Goal: Task Accomplishment & Management: Use online tool/utility

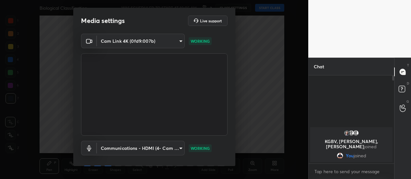
scroll to position [33, 0]
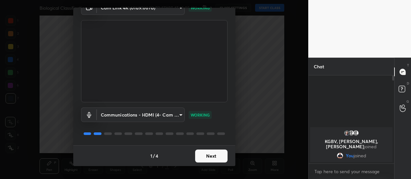
click at [210, 157] on button "Next" at bounding box center [211, 156] width 32 height 13
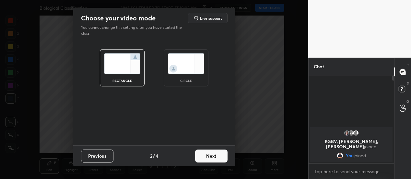
click at [214, 157] on button "Next" at bounding box center [211, 156] width 32 height 13
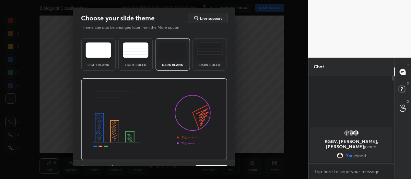
scroll to position [15, 0]
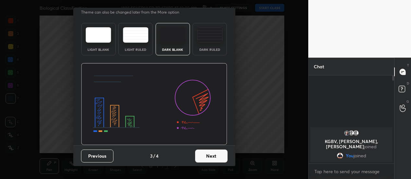
click at [218, 155] on button "Next" at bounding box center [211, 156] width 32 height 13
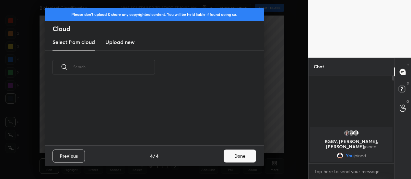
click at [239, 156] on button "Done" at bounding box center [240, 156] width 32 height 13
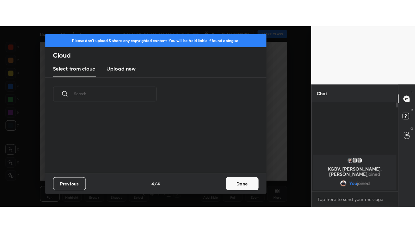
scroll to position [62, 208]
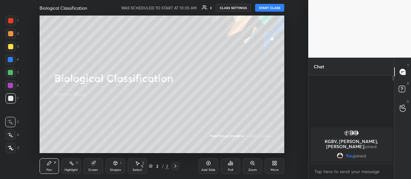
click at [269, 7] on button "START CLASS" at bounding box center [269, 8] width 29 height 8
click at [278, 163] on div "More" at bounding box center [274, 166] width 19 height 16
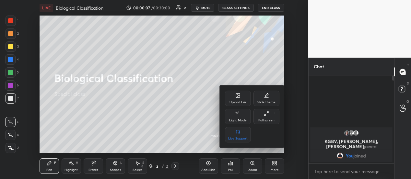
click at [267, 115] on icon at bounding box center [266, 113] width 5 height 5
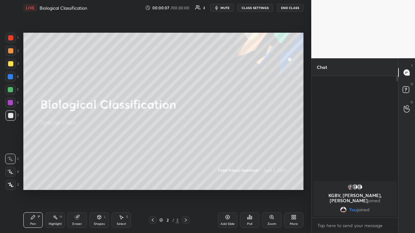
scroll to position [155, 85]
click at [229, 179] on icon at bounding box center [227, 217] width 5 height 5
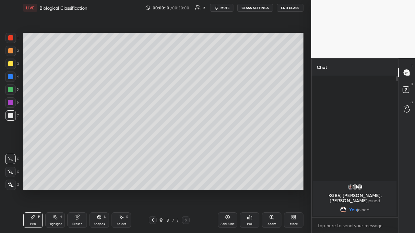
click at [229, 179] on icon at bounding box center [227, 217] width 5 height 5
click at [229, 179] on div "Add Slide" at bounding box center [227, 220] width 19 height 16
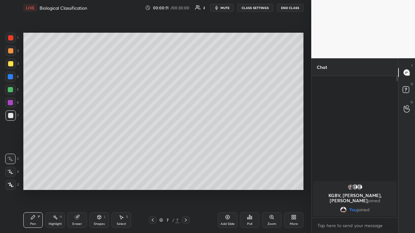
click at [230, 179] on div "Add Slide" at bounding box center [227, 220] width 19 height 16
click at [228, 179] on div "Add Slide" at bounding box center [227, 220] width 19 height 16
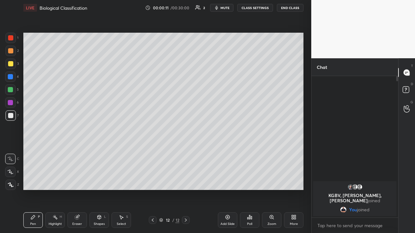
click at [228, 179] on div "Add Slide" at bounding box center [227, 220] width 19 height 16
click at [228, 179] on icon at bounding box center [227, 217] width 4 height 4
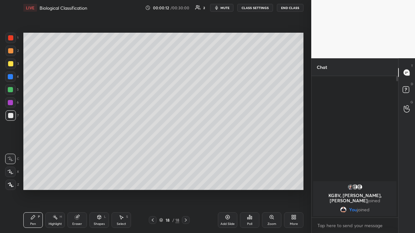
click at [228, 179] on div "Add Slide" at bounding box center [227, 220] width 19 height 16
click at [152, 179] on icon at bounding box center [152, 220] width 5 height 5
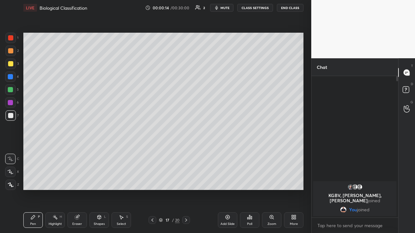
click at [152, 179] on icon at bounding box center [152, 220] width 2 height 3
click at [152, 179] on icon at bounding box center [152, 220] width 5 height 5
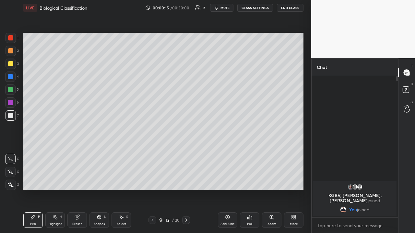
click at [152, 179] on icon at bounding box center [152, 220] width 5 height 5
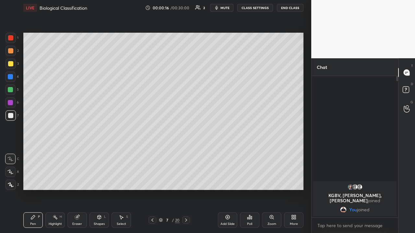
click at [152, 179] on icon at bounding box center [152, 220] width 5 height 5
click at [151, 179] on icon at bounding box center [152, 220] width 2 height 3
click at [152, 179] on icon at bounding box center [152, 220] width 5 height 5
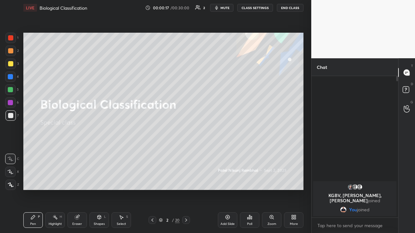
click at [186, 179] on icon at bounding box center [185, 220] width 5 height 5
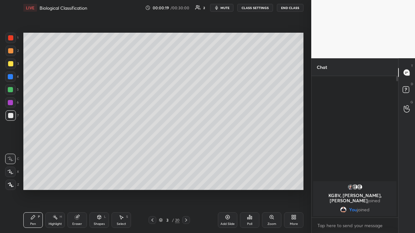
click at [10, 172] on icon at bounding box center [10, 172] width 5 height 4
click at [11, 179] on icon at bounding box center [11, 185] width 6 height 5
click at [77, 179] on div "Eraser" at bounding box center [76, 220] width 19 height 16
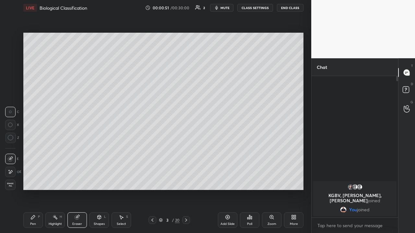
click at [34, 179] on div "Pen P" at bounding box center [32, 220] width 19 height 16
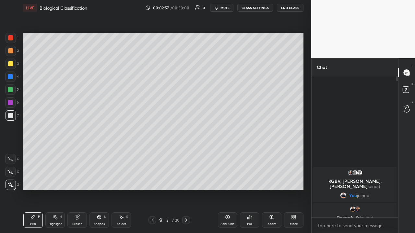
click at [186, 179] on icon at bounding box center [186, 220] width 2 height 3
click at [11, 65] on div at bounding box center [10, 63] width 5 height 5
click at [10, 115] on div at bounding box center [10, 115] width 5 height 5
click at [187, 179] on div at bounding box center [186, 220] width 8 height 8
click at [11, 66] on div at bounding box center [10, 63] width 5 height 5
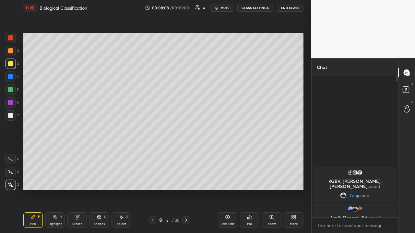
click at [178, 31] on div "Setting up your live class Poll for secs No correct answer Start poll" at bounding box center [163, 112] width 285 height 192
click at [10, 117] on div at bounding box center [10, 115] width 5 height 5
click at [10, 90] on div at bounding box center [10, 89] width 5 height 5
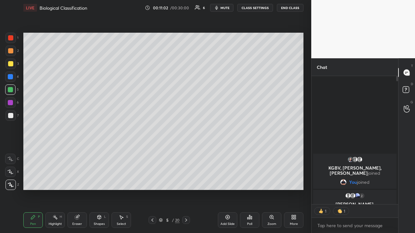
click at [74, 179] on div "Eraser" at bounding box center [77, 224] width 10 height 3
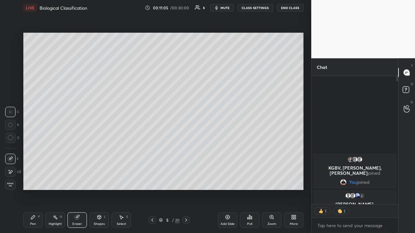
click at [34, 179] on icon at bounding box center [32, 217] width 5 height 5
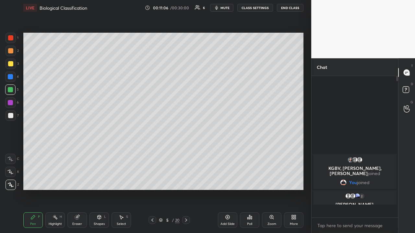
scroll to position [140, 85]
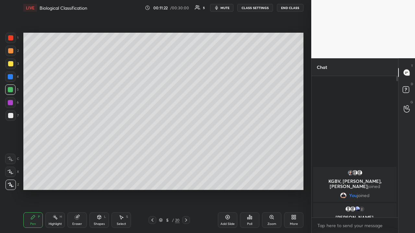
click at [8, 103] on div at bounding box center [10, 102] width 5 height 5
click at [12, 115] on div at bounding box center [10, 115] width 5 height 5
click at [13, 64] on div at bounding box center [10, 63] width 5 height 5
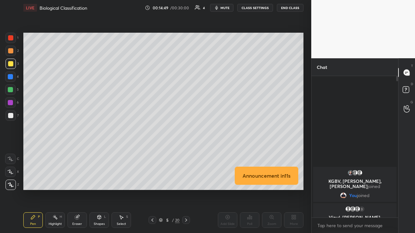
click at [186, 179] on icon at bounding box center [185, 220] width 5 height 5
click at [10, 116] on div at bounding box center [10, 115] width 5 height 5
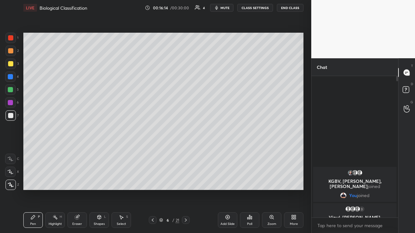
click at [151, 179] on icon at bounding box center [152, 220] width 5 height 5
click at [152, 179] on icon at bounding box center [152, 220] width 5 height 5
click at [186, 179] on icon at bounding box center [185, 220] width 5 height 5
click at [185, 179] on icon at bounding box center [186, 220] width 2 height 3
click at [187, 179] on div at bounding box center [186, 220] width 8 height 8
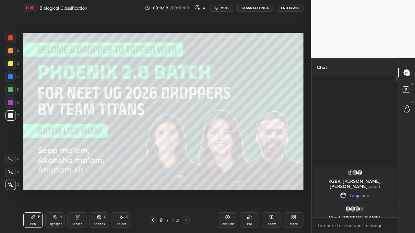
click at [186, 179] on icon at bounding box center [185, 220] width 5 height 5
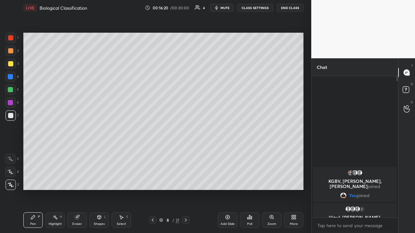
click at [11, 118] on div at bounding box center [10, 115] width 5 height 5
click at [186, 179] on icon at bounding box center [185, 220] width 5 height 5
click at [77, 179] on div "Eraser" at bounding box center [76, 220] width 19 height 16
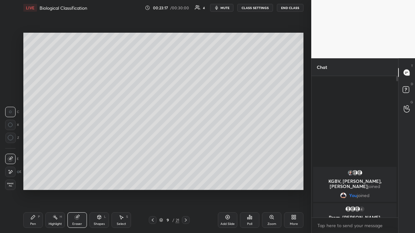
click at [35, 179] on div "Pen P" at bounding box center [32, 220] width 19 height 16
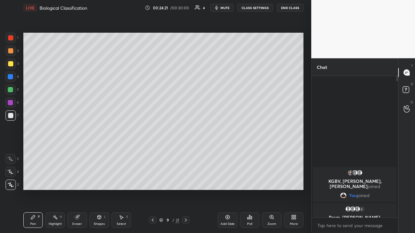
click at [186, 179] on icon at bounding box center [185, 220] width 5 height 5
click at [152, 179] on icon at bounding box center [152, 220] width 5 height 5
click at [186, 179] on icon at bounding box center [185, 220] width 5 height 5
click at [74, 179] on div "Eraser" at bounding box center [76, 220] width 19 height 16
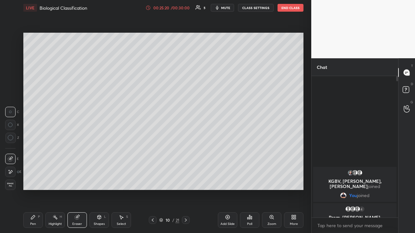
click at [36, 179] on div "Pen P" at bounding box center [32, 220] width 19 height 16
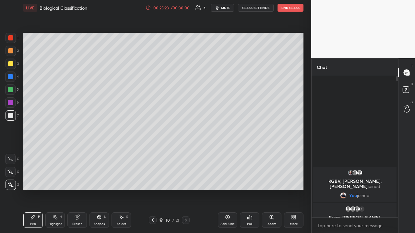
click at [76, 179] on div "Eraser" at bounding box center [77, 224] width 10 height 3
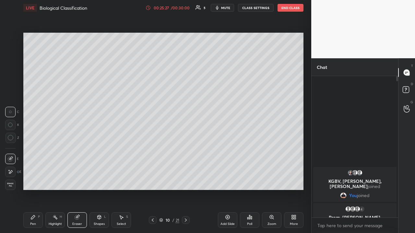
click at [32, 179] on div "Pen" at bounding box center [33, 224] width 6 height 3
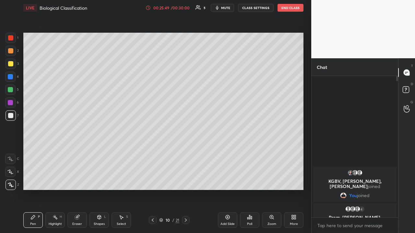
click at [179, 7] on div "/ 00:30:00" at bounding box center [180, 8] width 20 height 4
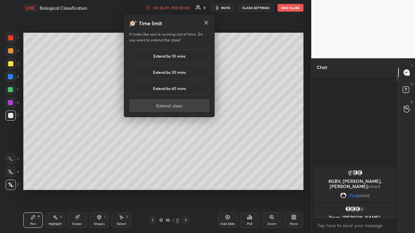
click at [171, 53] on div "Extend by 10 mins" at bounding box center [169, 56] width 80 height 14
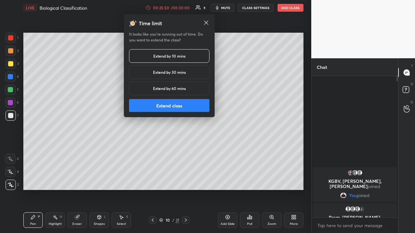
click at [170, 103] on button "Extend class" at bounding box center [169, 105] width 80 height 13
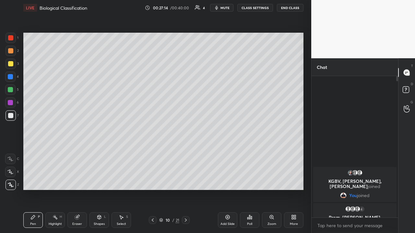
click at [153, 179] on icon at bounding box center [152, 220] width 5 height 5
click at [153, 179] on div at bounding box center [153, 220] width 8 height 8
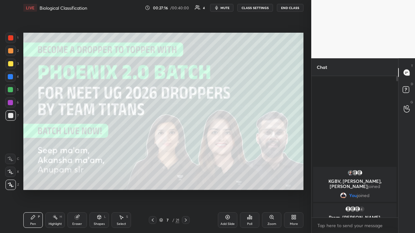
click at [153, 179] on icon at bounding box center [152, 220] width 5 height 5
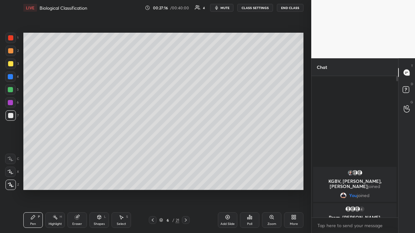
click at [152, 179] on icon at bounding box center [152, 220] width 5 height 5
click at [153, 179] on icon at bounding box center [152, 220] width 5 height 5
click at [186, 179] on icon at bounding box center [185, 220] width 5 height 5
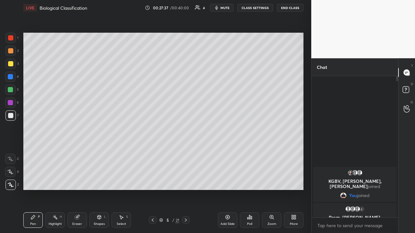
click at [186, 179] on icon at bounding box center [185, 220] width 5 height 5
click at [185, 179] on icon at bounding box center [185, 220] width 5 height 5
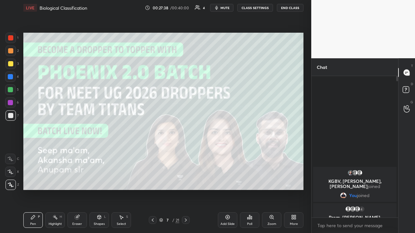
click at [183, 179] on div at bounding box center [186, 220] width 8 height 8
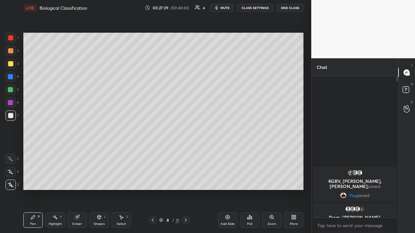
click at [183, 179] on div at bounding box center [186, 220] width 8 height 8
click at [186, 179] on icon at bounding box center [185, 220] width 5 height 5
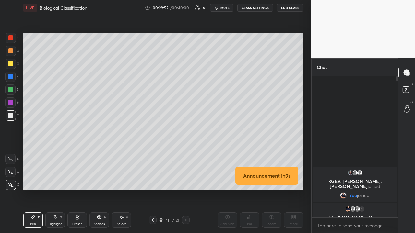
click at [289, 7] on button "End Class" at bounding box center [290, 8] width 27 height 8
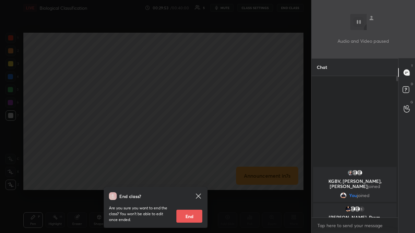
click at [186, 179] on button "End" at bounding box center [189, 216] width 26 height 13
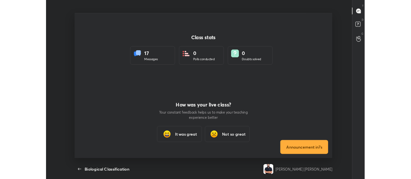
scroll to position [0, 0]
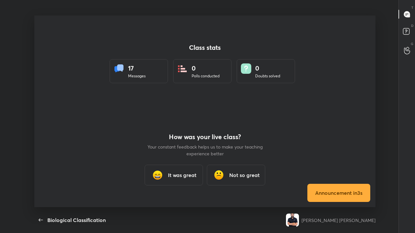
click at [171, 178] on h3 "It was great" at bounding box center [182, 175] width 29 height 8
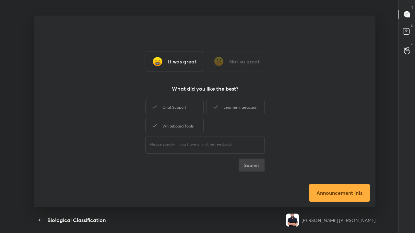
click at [175, 126] on div "Whiteboard Tools" at bounding box center [174, 126] width 58 height 16
click at [256, 167] on button "Submit" at bounding box center [251, 165] width 26 height 13
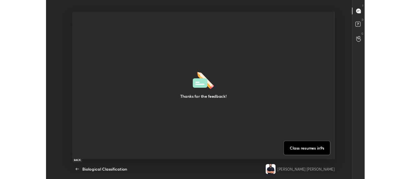
scroll to position [32254, 31986]
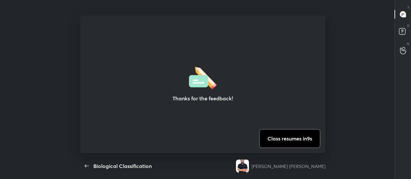
type textarea "x"
